Goal: Find specific page/section: Find specific page/section

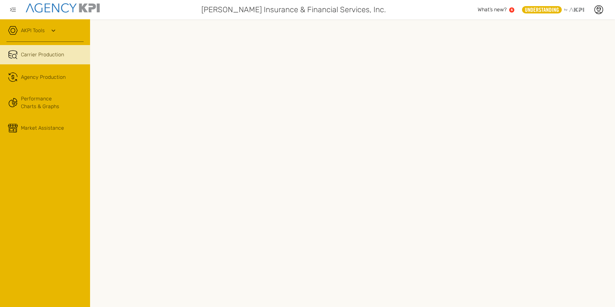
click at [51, 28] on icon at bounding box center [54, 31] width 8 height 8
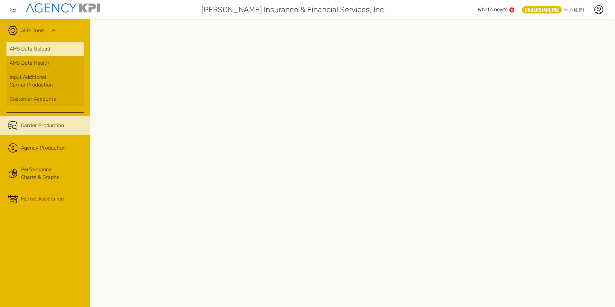
click at [45, 51] on link "AMS Data Upload" at bounding box center [44, 49] width 77 height 14
